Goal: Find specific page/section: Find specific page/section

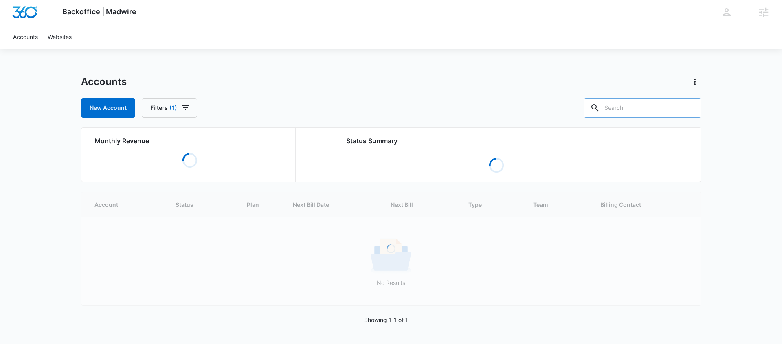
click at [638, 107] on input "text" at bounding box center [643, 108] width 118 height 20
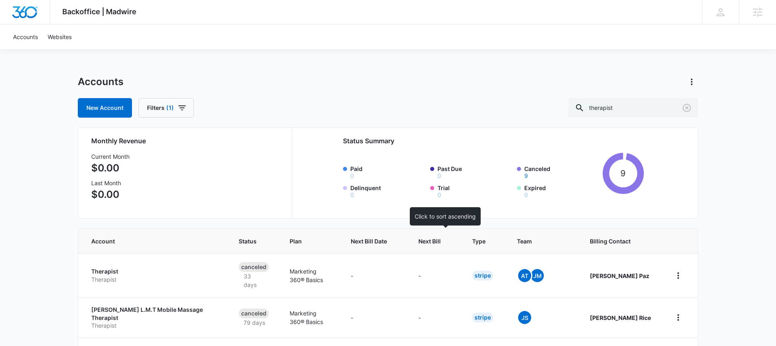
click at [437, 245] on span "Next Bill" at bounding box center [430, 241] width 22 height 9
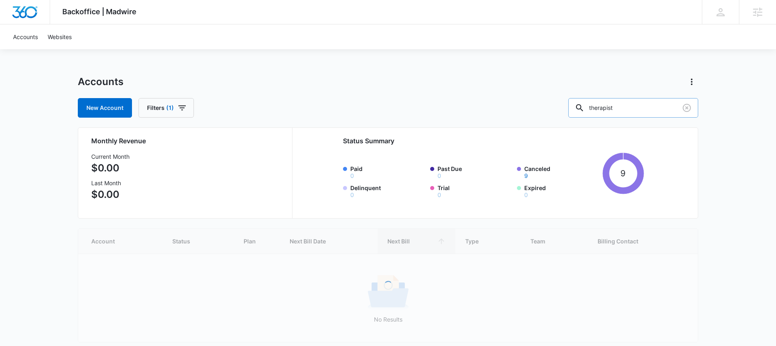
click at [642, 103] on input "therapist" at bounding box center [633, 108] width 130 height 20
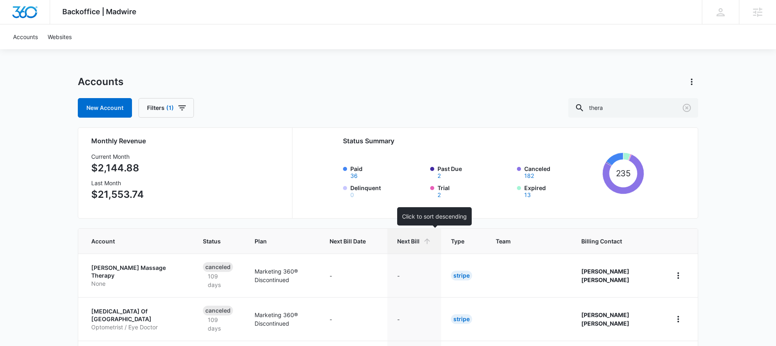
click at [420, 238] on span "Next Bill" at bounding box center [408, 241] width 22 height 9
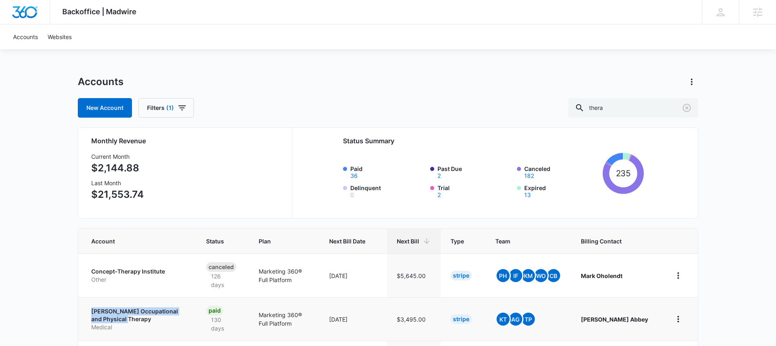
drag, startPoint x: 84, startPoint y: 301, endPoint x: 152, endPoint y: 314, distance: 69.7
click at [152, 314] on td "Baxter Occupational and Physical Therapy Medical" at bounding box center [137, 319] width 118 height 44
copy p "Baxter Occupational and Physical Therapy"
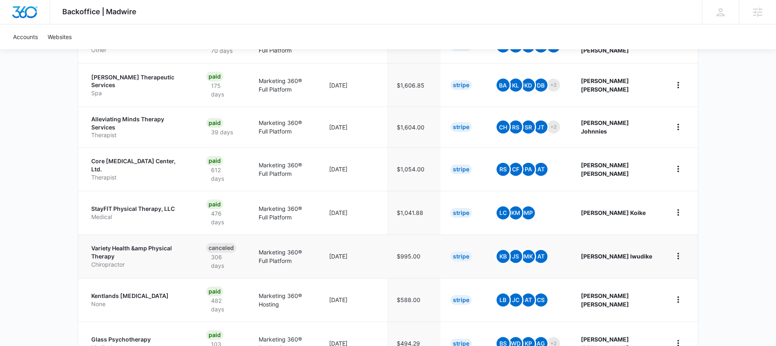
scroll to position [311, 0]
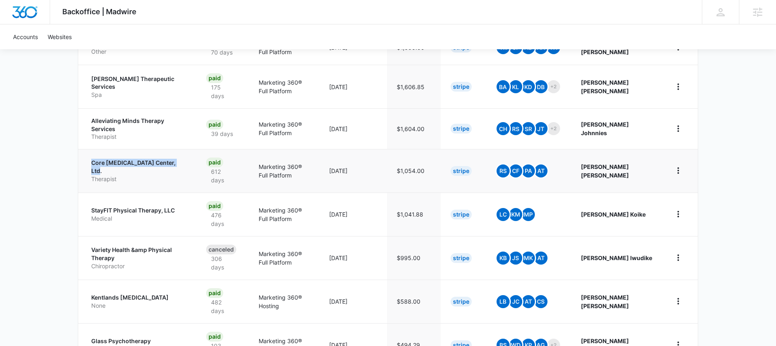
drag, startPoint x: 86, startPoint y: 139, endPoint x: 186, endPoint y: 140, distance: 99.8
click at [186, 149] on td "Core Psychotherapy Center, Ltd. Therapist" at bounding box center [137, 171] width 118 height 44
copy p "Core Psychotherapy Center, Ltd."
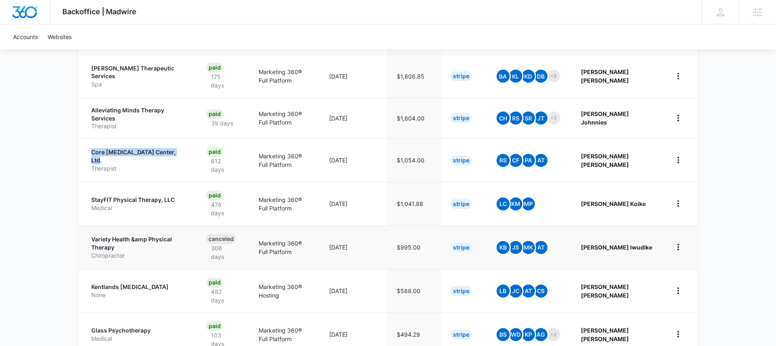
scroll to position [334, 0]
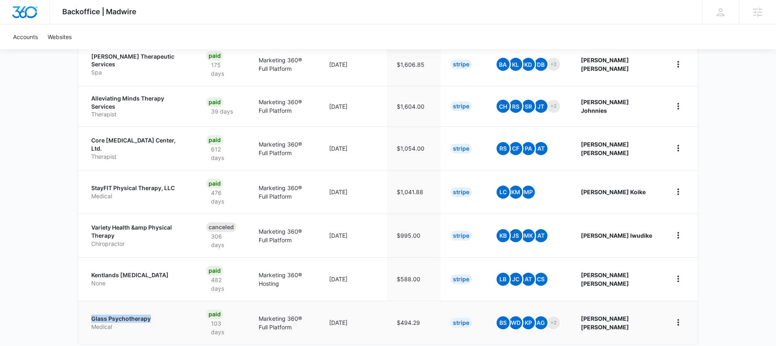
drag, startPoint x: 104, startPoint y: 286, endPoint x: 161, endPoint y: 291, distance: 58.0
click at [161, 301] on td "Glass Psychotherapy Medical" at bounding box center [137, 323] width 118 height 44
copy p "Glass Psychotherapy"
drag, startPoint x: 87, startPoint y: 243, endPoint x: 169, endPoint y: 244, distance: 81.9
click at [169, 258] on td "Kentlands Psychotherapy None" at bounding box center [137, 280] width 118 height 44
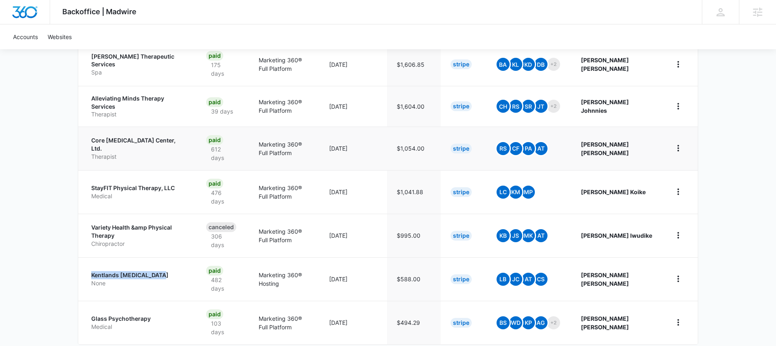
copy p "Kentlands Psychotherapy"
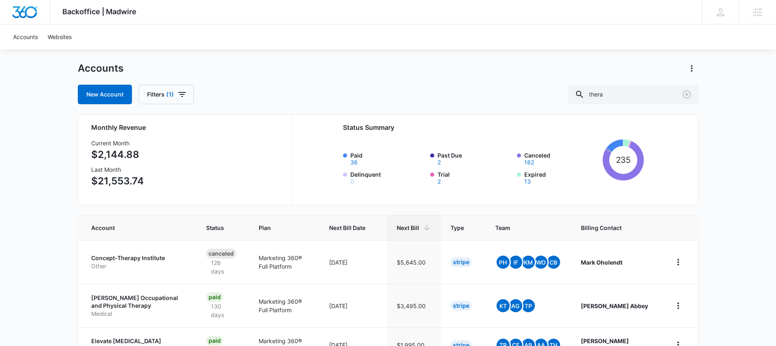
scroll to position [0, 0]
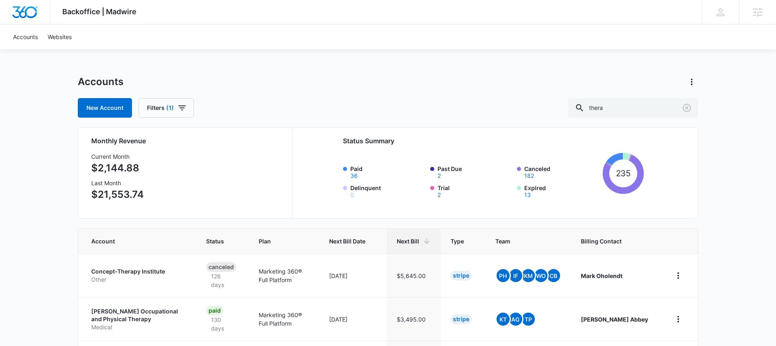
click at [623, 91] on div "Accounts New Account Filters (1) thera" at bounding box center [388, 96] width 621 height 42
click at [625, 115] on input "thera" at bounding box center [633, 108] width 130 height 20
click at [625, 114] on input "thera" at bounding box center [633, 108] width 130 height 20
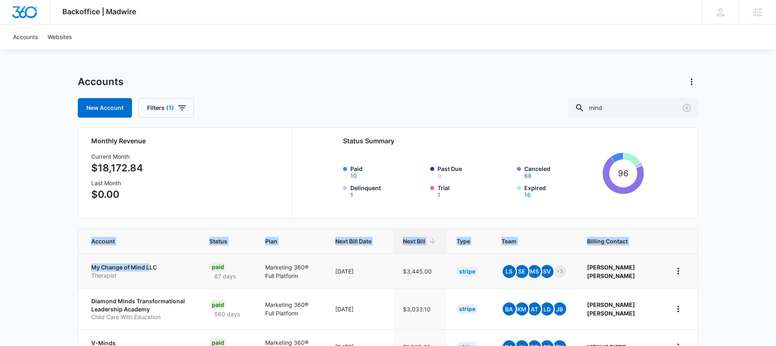
drag, startPoint x: 74, startPoint y: 267, endPoint x: 106, endPoint y: 268, distance: 31.4
click at [132, 267] on div "Backoffice | Madwire Apps Settings DD Dominic Dakovich dominic.dakovich@madwire…" at bounding box center [388, 333] width 776 height 666
click at [55, 275] on div "Backoffice | Madwire Apps Settings DD Dominic Dakovich dominic.dakovich@madwire…" at bounding box center [388, 333] width 776 height 666
drag, startPoint x: 86, startPoint y: 266, endPoint x: 166, endPoint y: 267, distance: 79.9
click at [166, 267] on td "My Change of Mind LLC Therapist" at bounding box center [138, 271] width 121 height 35
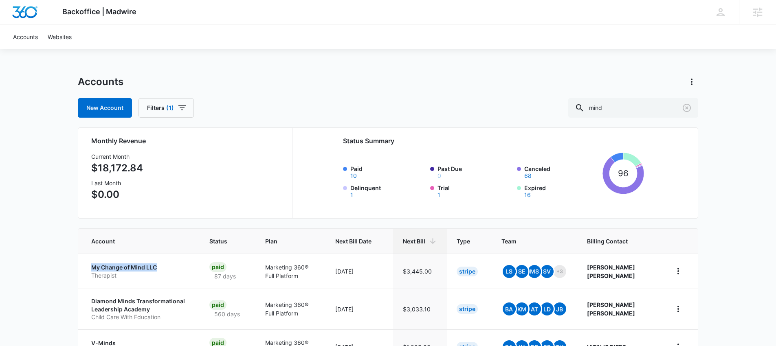
copy p "My Change of Mind LLC"
click at [633, 106] on input "mind" at bounding box center [633, 108] width 130 height 20
type input "branch"
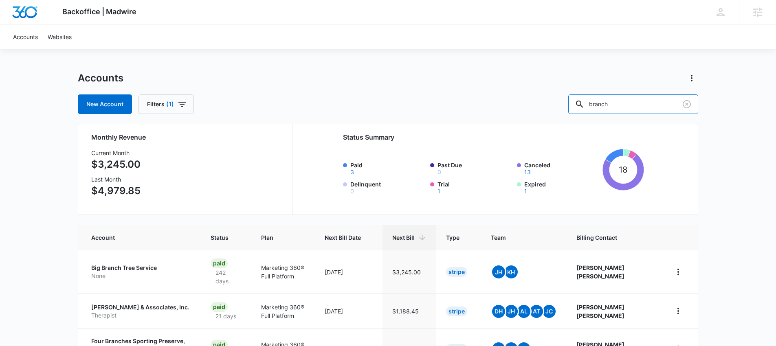
scroll to position [9, 0]
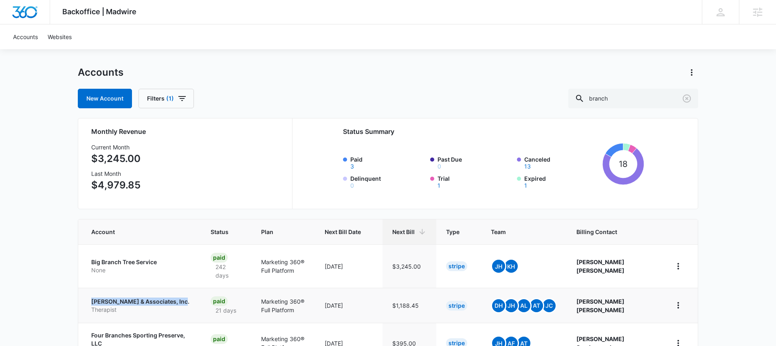
drag, startPoint x: 82, startPoint y: 298, endPoint x: 198, endPoint y: 305, distance: 116.8
click at [198, 305] on td "E. M. Branch & Associates, Inc. Therapist" at bounding box center [139, 305] width 123 height 35
copy p "E. M. Branch & Associates, Inc."
